Goal: Check status: Check status

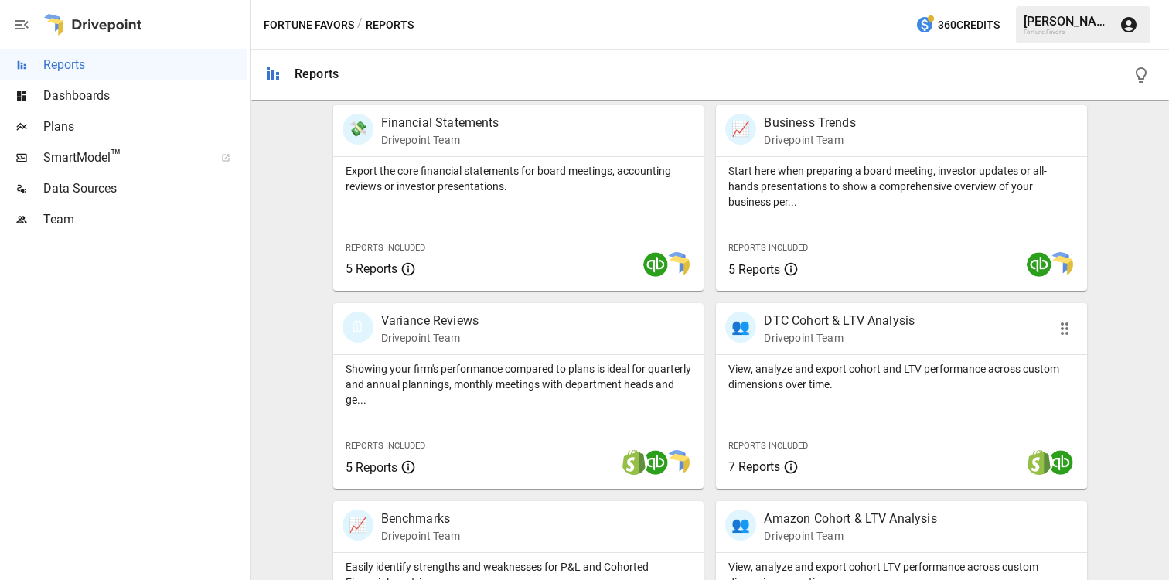
scroll to position [308, 0]
click at [529, 370] on p "Showing your firm's performance compared to plans is ideal for quarterly and an…" at bounding box center [518, 383] width 346 height 46
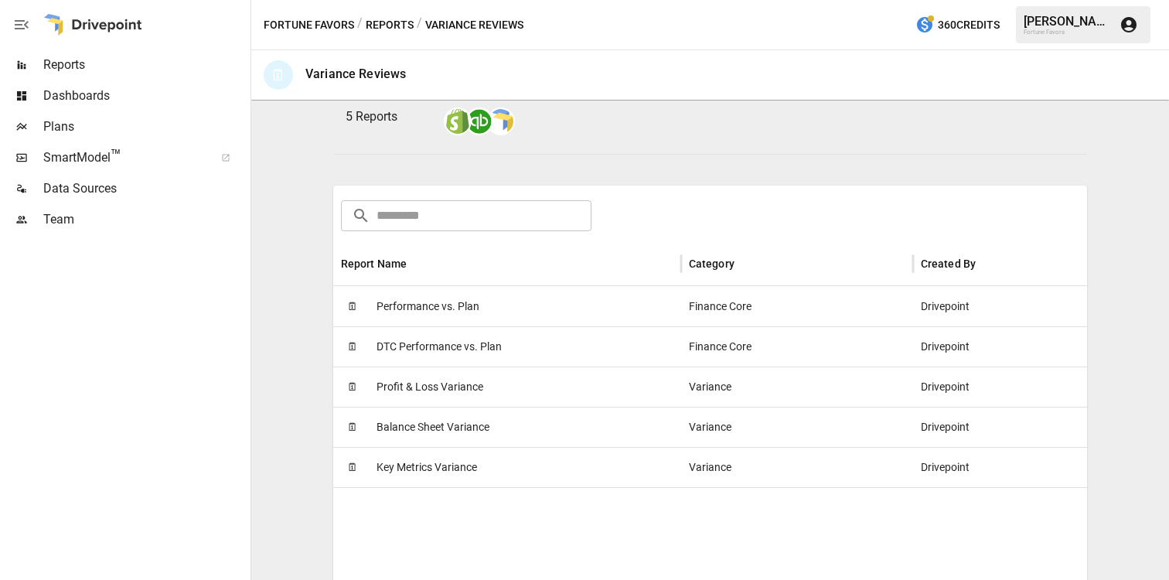
scroll to position [171, 0]
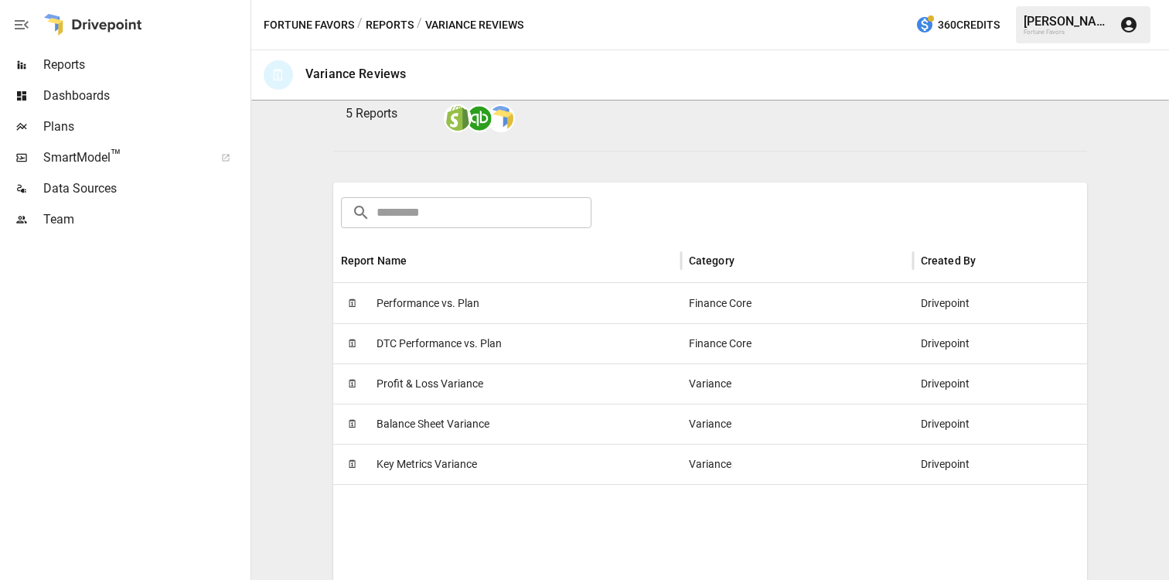
click at [461, 383] on span "Profit & Loss Variance" at bounding box center [429, 383] width 107 height 39
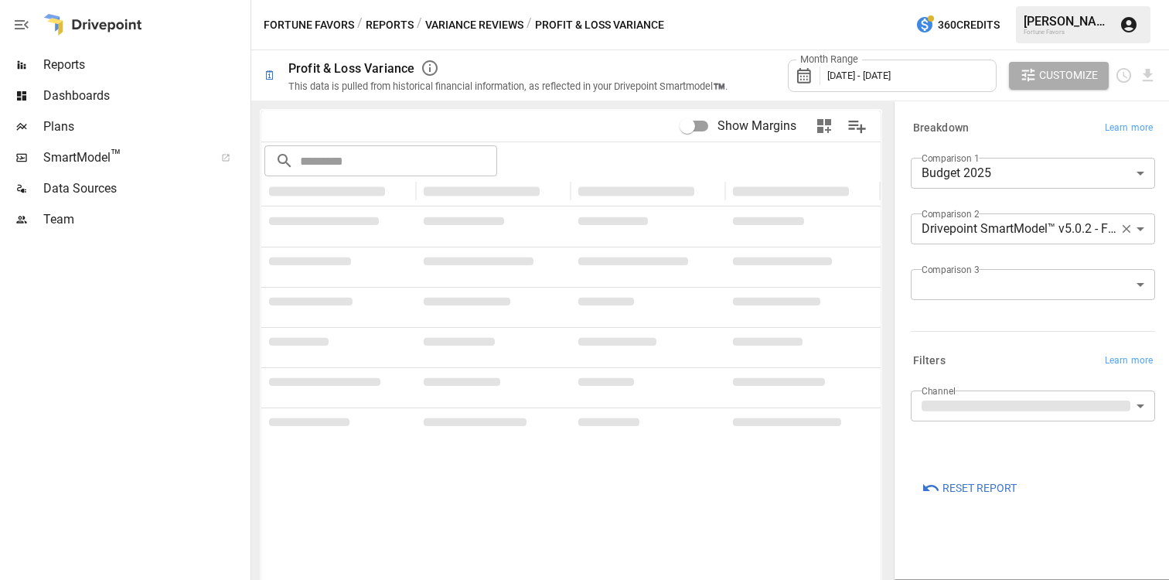
click at [931, 83] on div "Month Range [DATE] - [DATE]" at bounding box center [892, 76] width 209 height 32
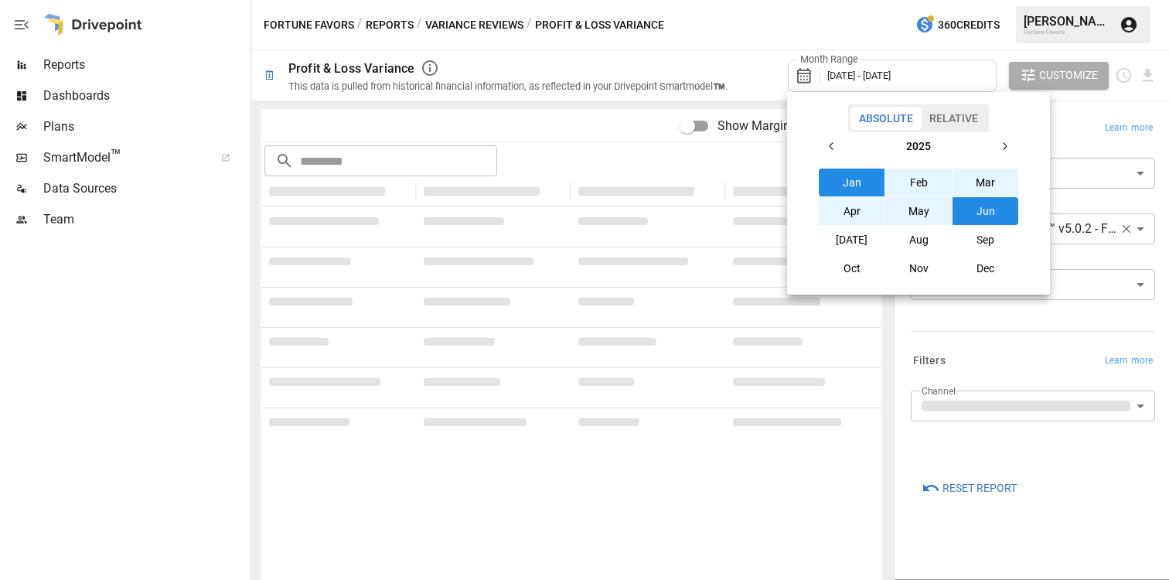
click at [853, 190] on button "Jan" at bounding box center [851, 182] width 66 height 28
click at [854, 240] on button "[DATE]" at bounding box center [851, 240] width 66 height 28
click at [1015, 344] on div at bounding box center [584, 290] width 1169 height 580
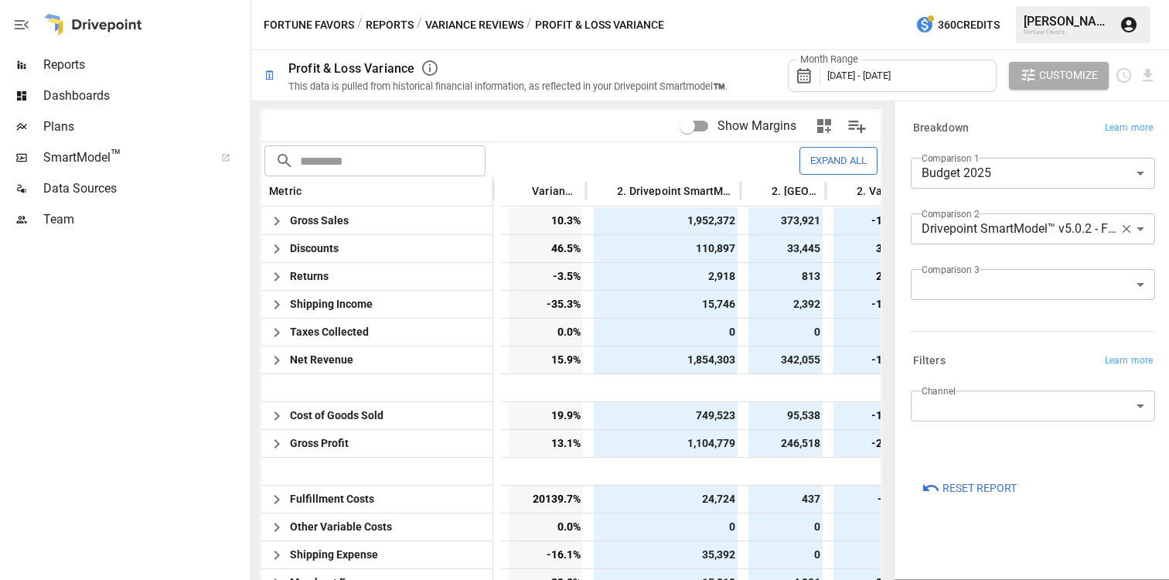
scroll to position [0, 347]
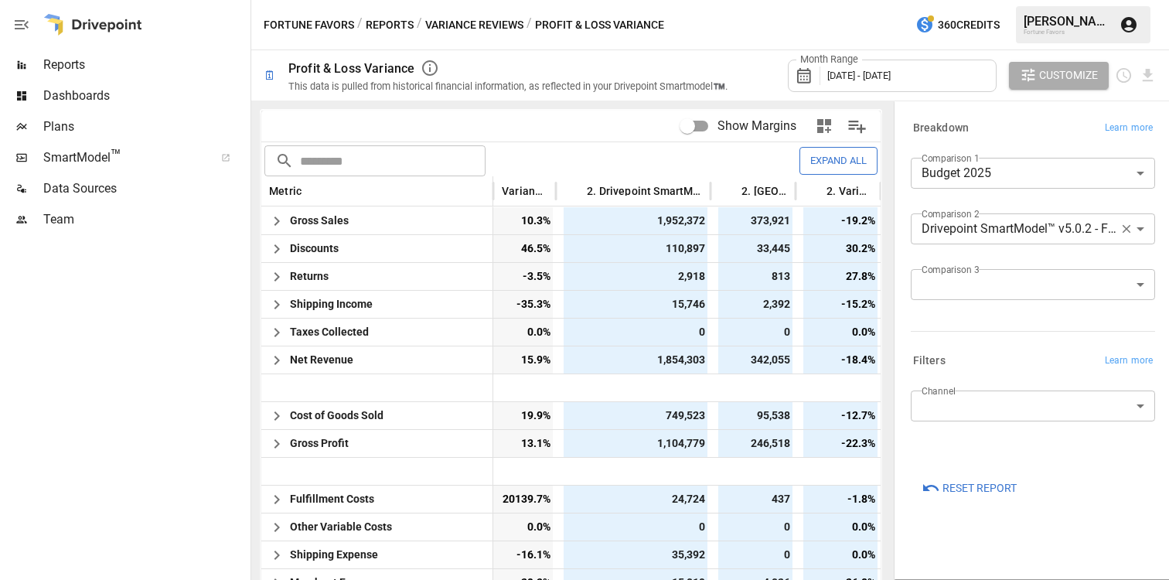
click at [1142, 0] on body "Reports Dashboards Plans SmartModel ™ Data Sources Team Fortune Favors / Report…" at bounding box center [584, 0] width 1169 height 0
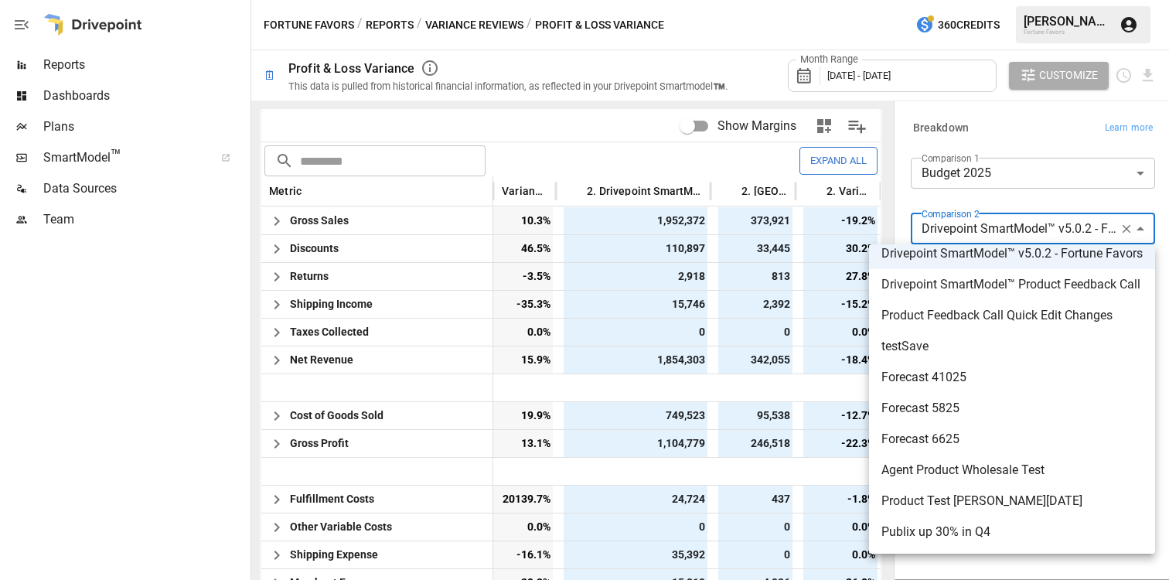
scroll to position [0, 0]
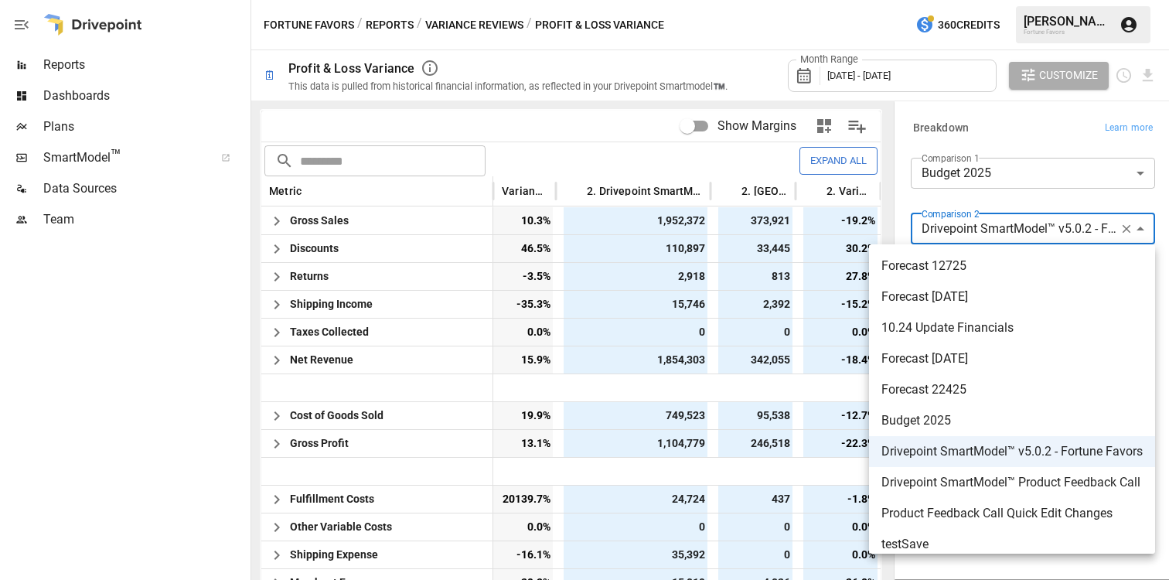
click at [1050, 192] on div at bounding box center [584, 290] width 1169 height 580
click at [1045, 0] on body "Reports Dashboards Plans SmartModel ™ Data Sources Team Fortune Favors / Report…" at bounding box center [584, 0] width 1169 height 0
click at [1062, 80] on div at bounding box center [584, 290] width 1169 height 580
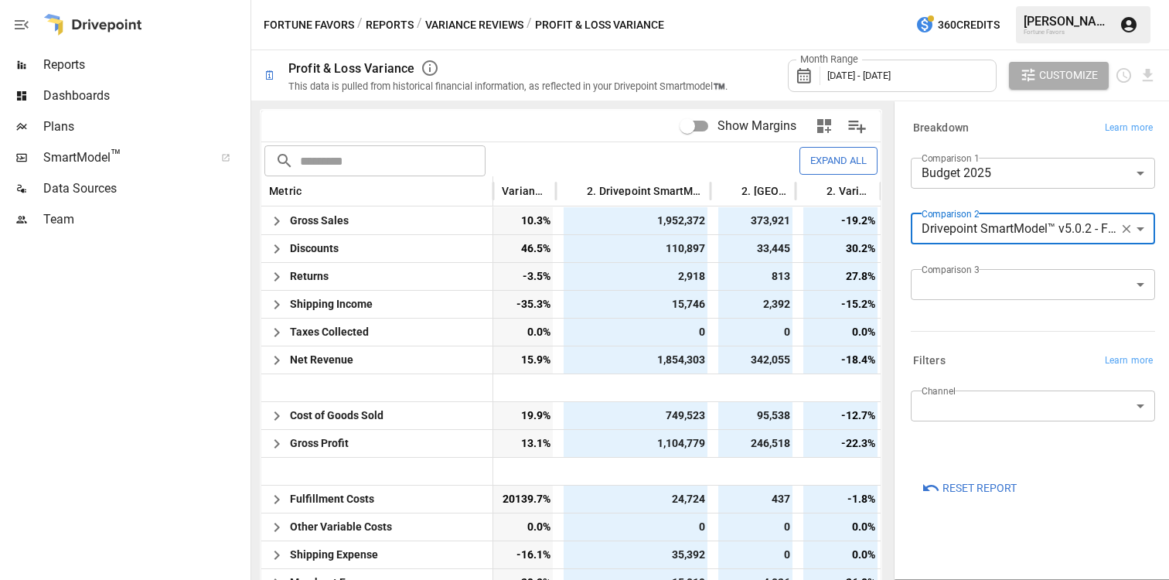
click at [1062, 80] on span "Customize" at bounding box center [1068, 75] width 59 height 19
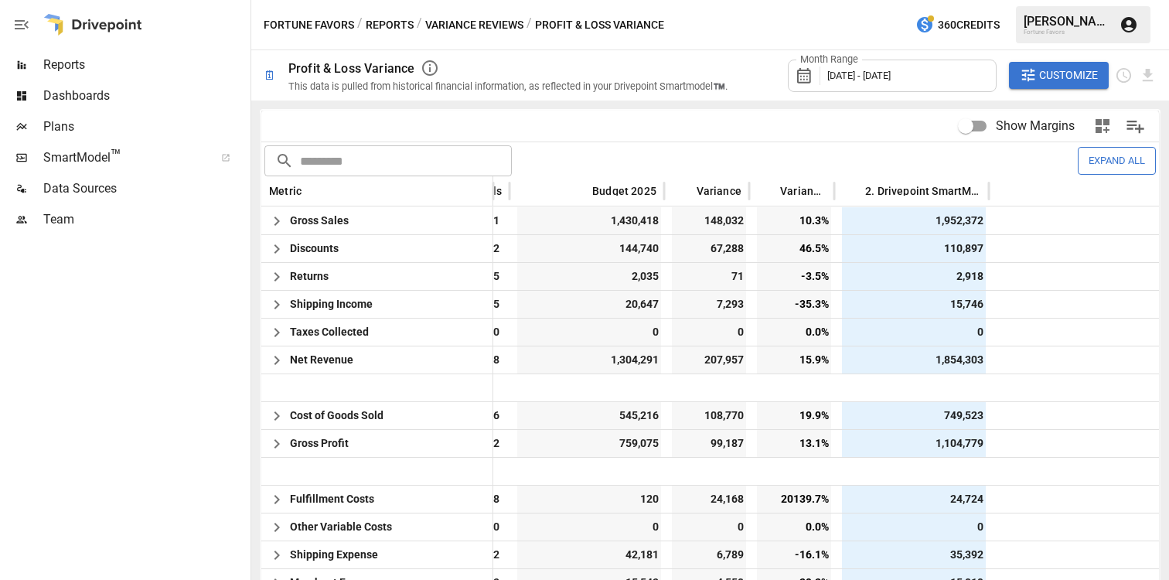
scroll to position [0, 69]
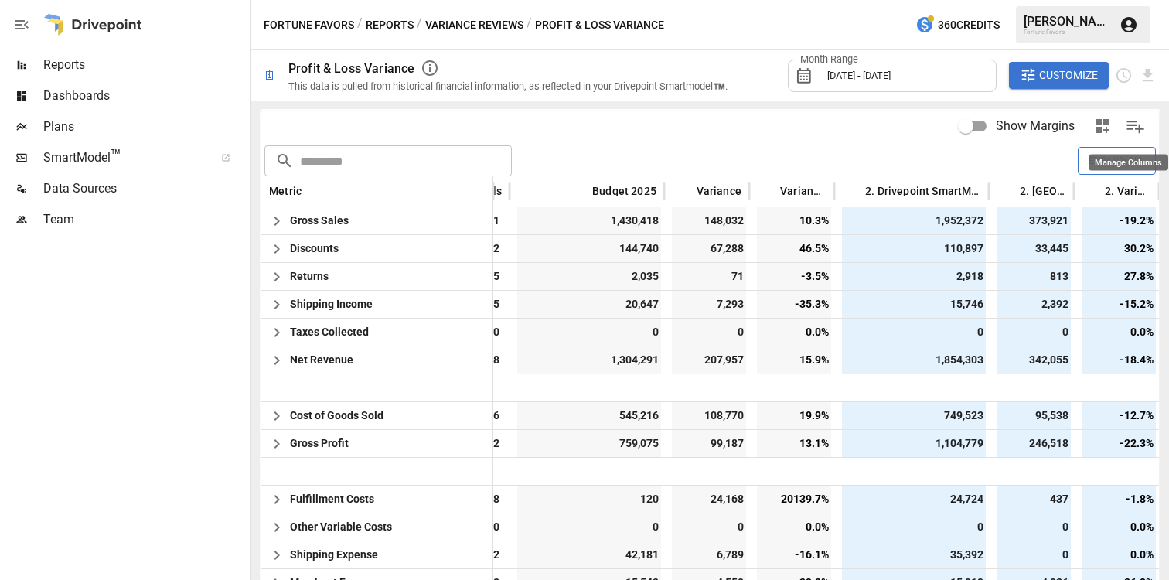
click at [1132, 124] on icon "Manage Columns" at bounding box center [1136, 127] width 18 height 13
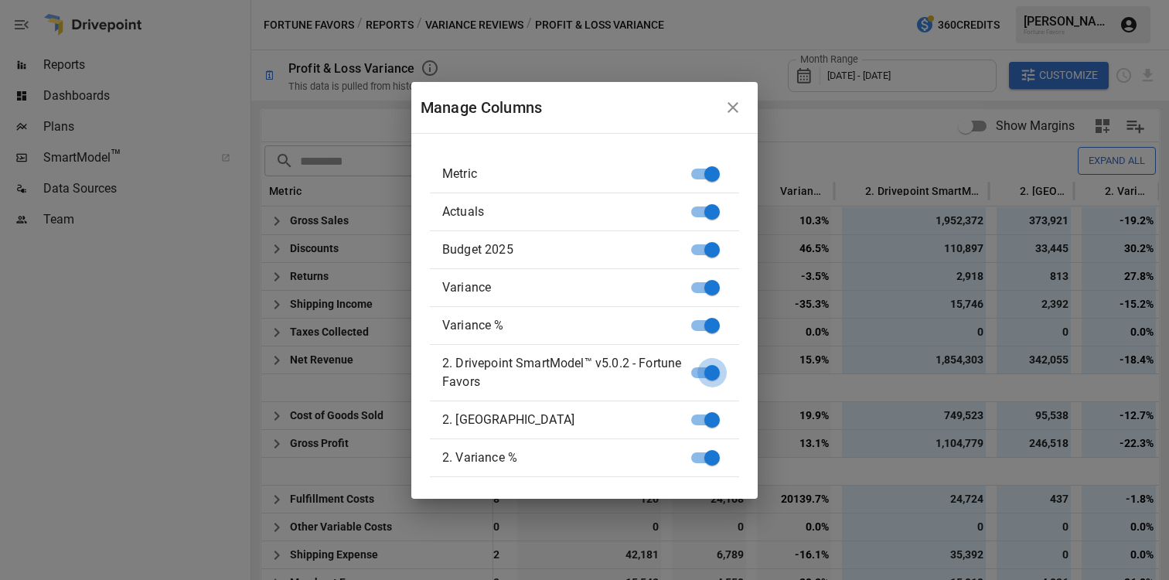
scroll to position [0, 0]
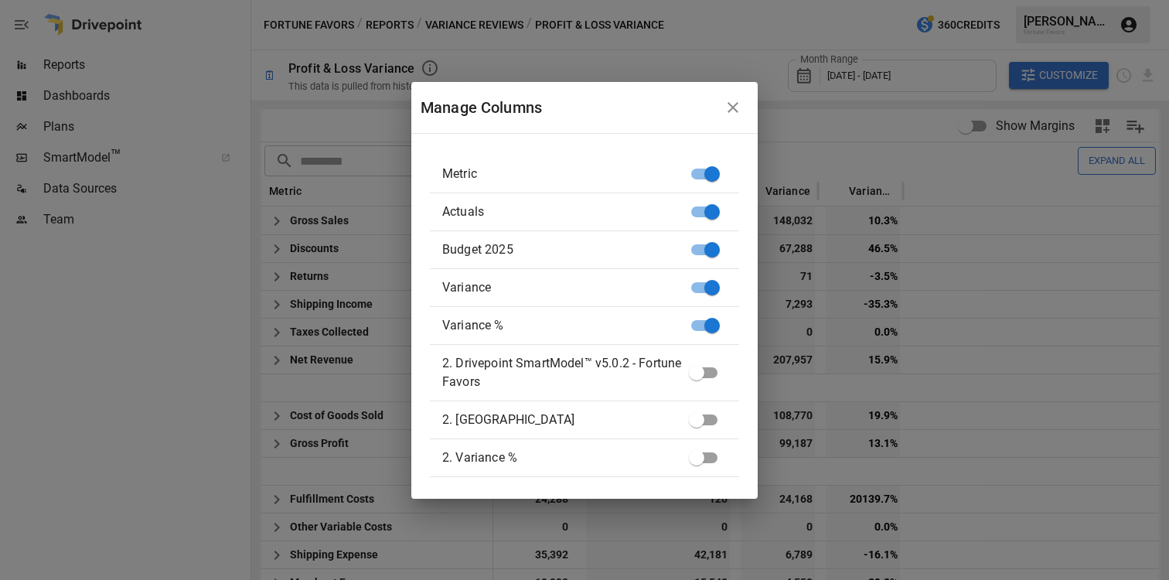
click at [730, 107] on icon "button" at bounding box center [732, 107] width 19 height 19
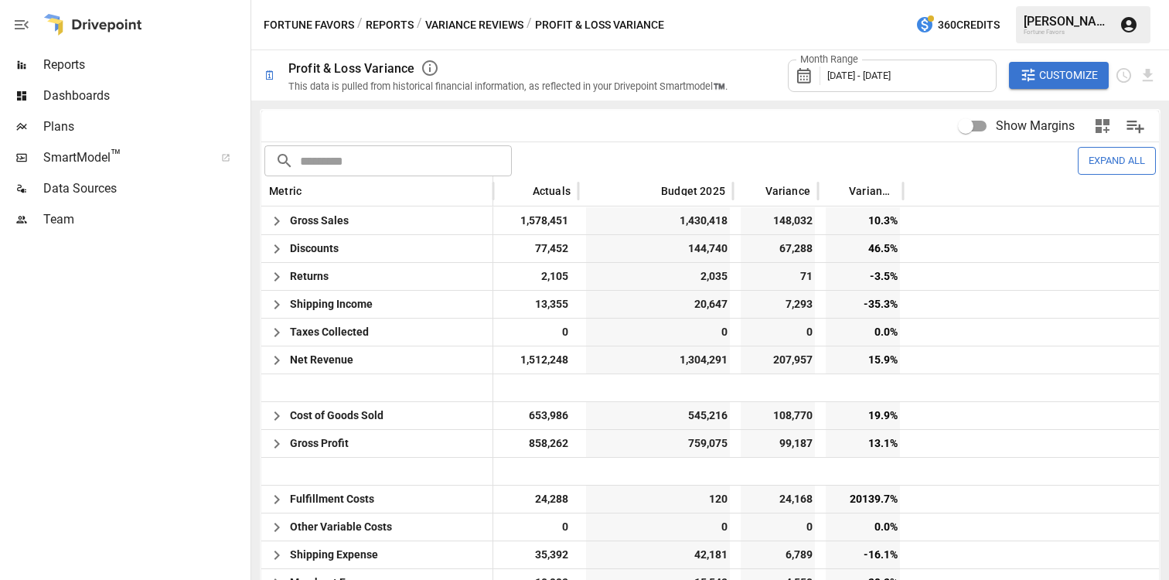
click at [107, 63] on span "Reports" at bounding box center [145, 65] width 204 height 19
